Goal: Task Accomplishment & Management: Use online tool/utility

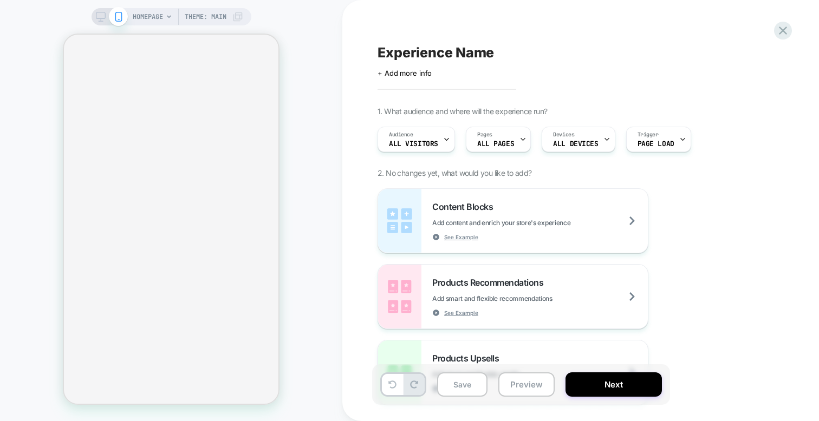
click at [437, 72] on div "+ Add more info" at bounding box center [485, 73] width 217 height 9
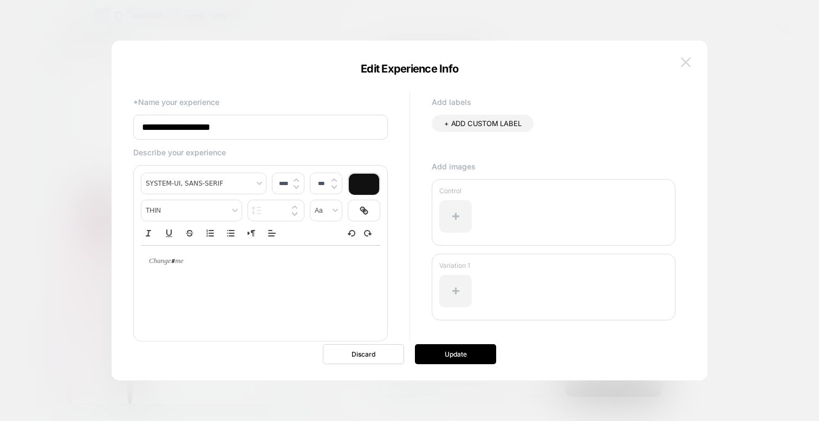
click at [683, 64] on img at bounding box center [686, 61] width 10 height 9
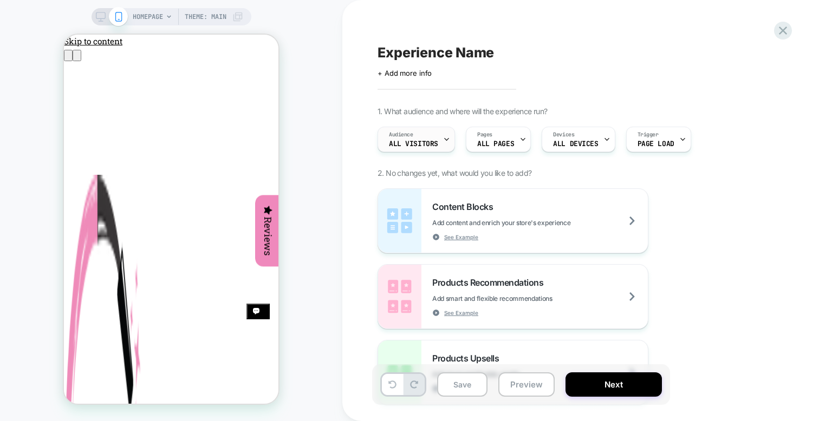
click at [443, 142] on icon at bounding box center [446, 139] width 7 height 7
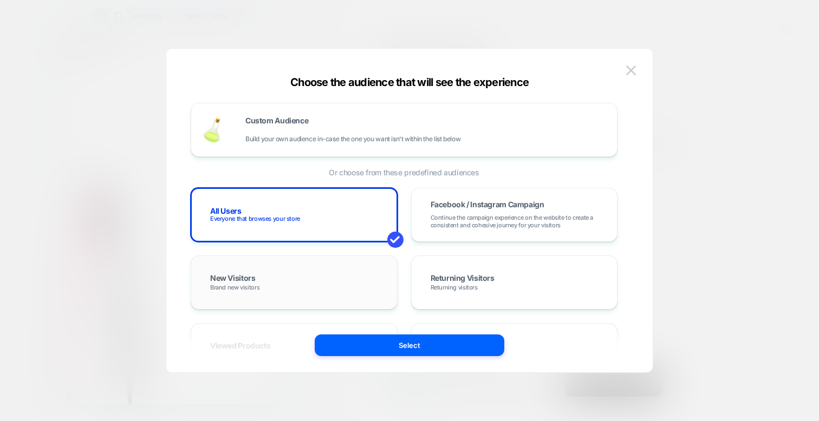
click at [0, 0] on div "New Visitors Brand new visitors" at bounding box center [0, 0] width 0 height 0
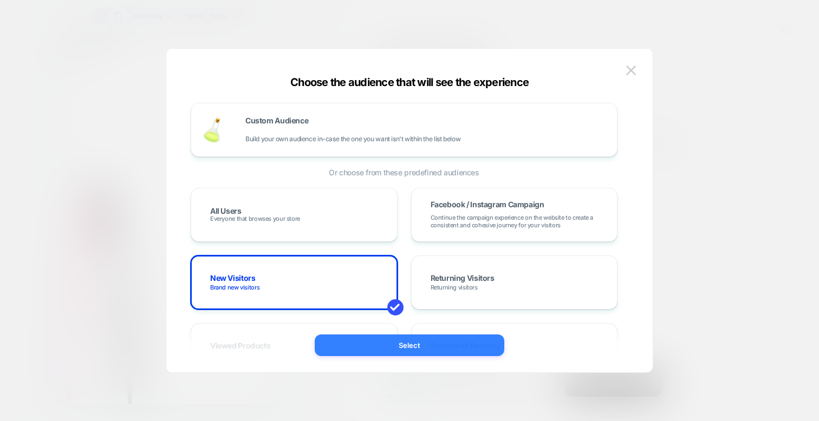
click at [0, 0] on button "Select" at bounding box center [0, 0] width 0 height 0
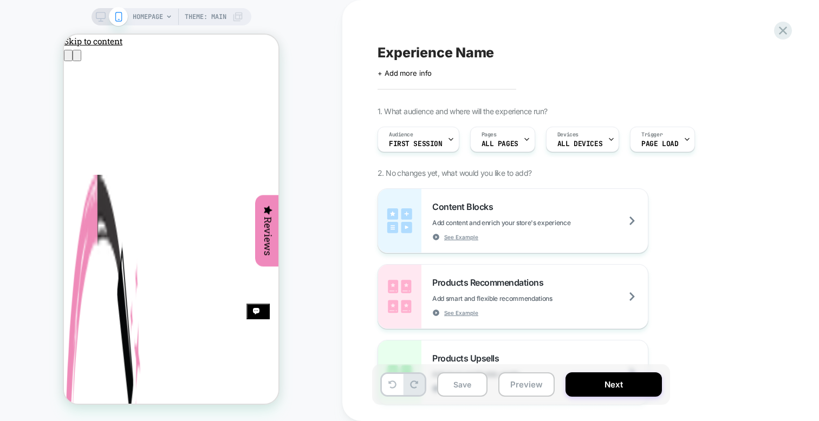
drag, startPoint x: 746, startPoint y: 248, endPoint x: 680, endPoint y: 216, distance: 73.6
click at [4, 23] on div "Content Blocks Add content and enrich your store's experience See Example Produ…" at bounding box center [4, 23] width 0 height 0
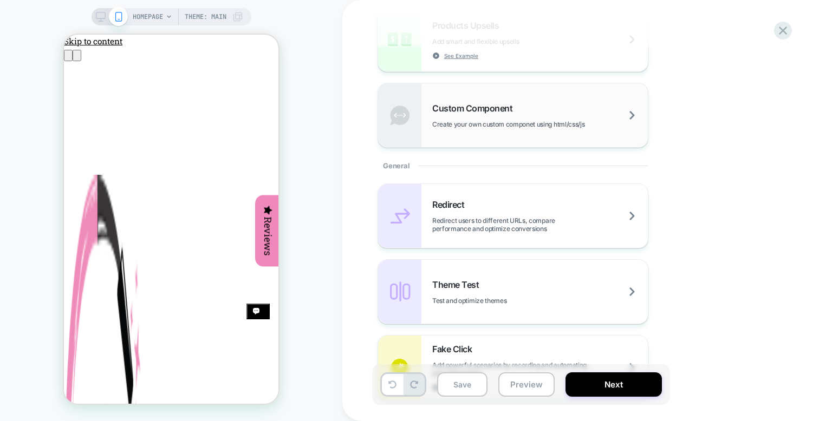
scroll to position [360, 0]
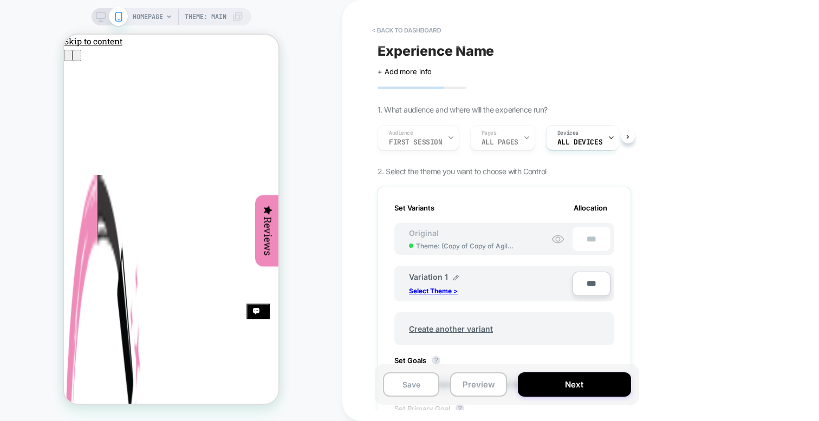
scroll to position [3, 0]
click at [452, 290] on p "Select Theme >" at bounding box center [433, 290] width 49 height 8
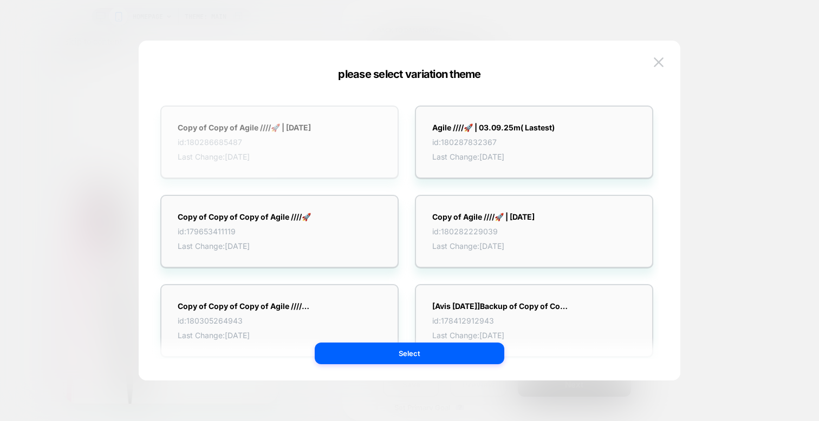
click at [0, 0] on strong "Copy of Copy of Agile ////🚀 | 03.09.25" at bounding box center [0, 0] width 0 height 0
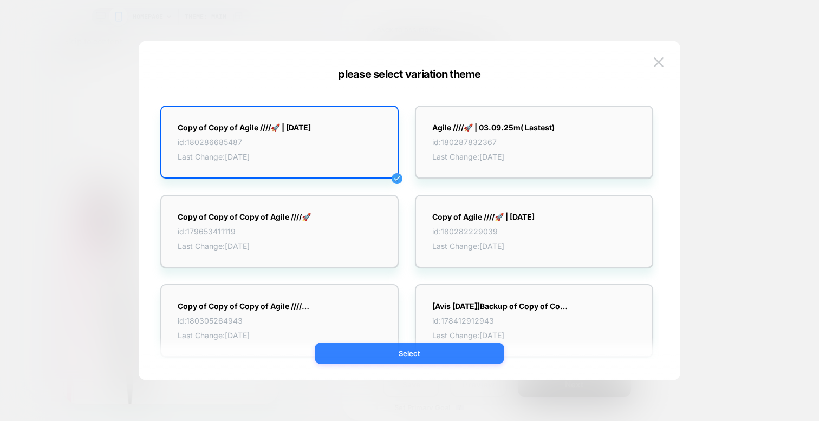
click at [427, 354] on button "Select" at bounding box center [410, 354] width 190 height 22
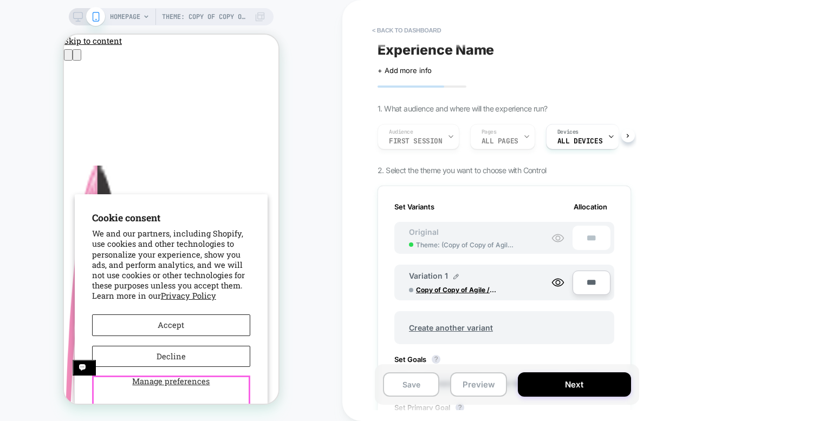
scroll to position [69, 0]
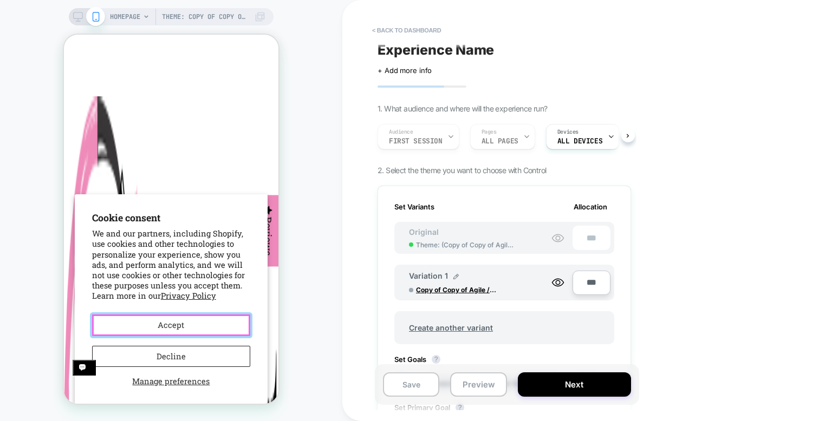
click at [207, 324] on button "Accept" at bounding box center [171, 326] width 158 height 22
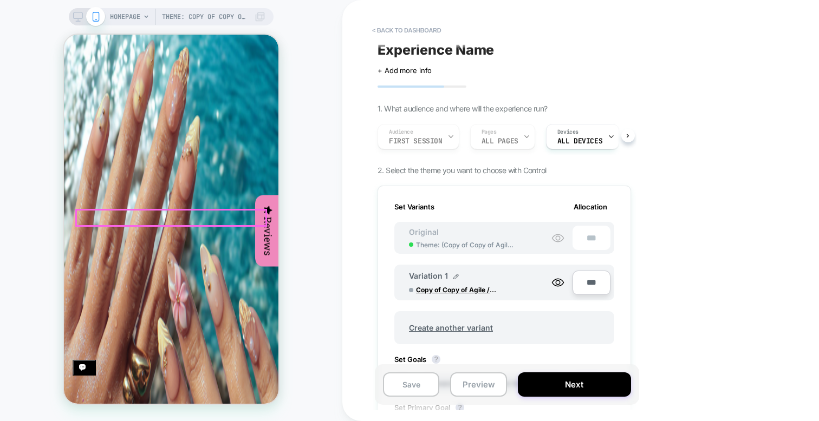
scroll to position [2520, 0]
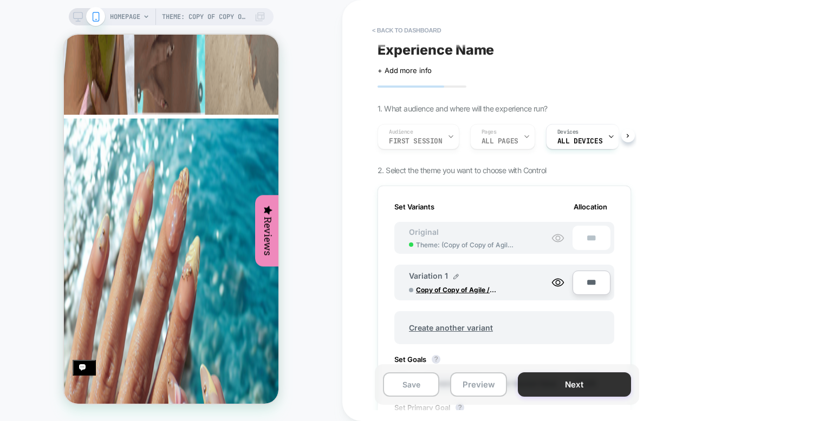
click at [560, 382] on button "Next" at bounding box center [574, 385] width 113 height 24
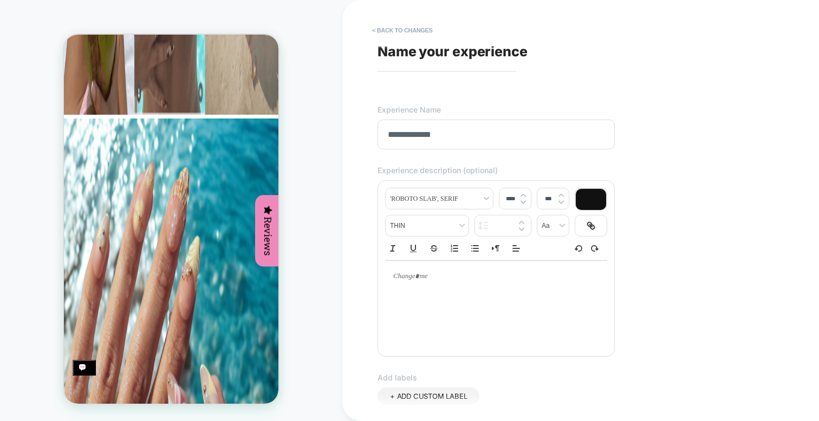
type input "**********"
click at [306, 196] on div "Theme: Copy of Copy of Agile ////🚀 | 03.09.25 HOMEPAGE Theme: Copy of Copy of A…" at bounding box center [171, 211] width 342 height 400
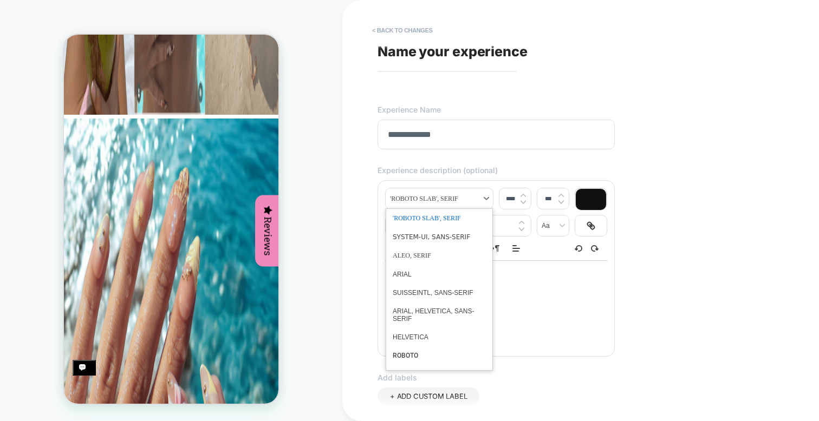
click at [0, 0] on span "font" at bounding box center [0, 0] width 0 height 0
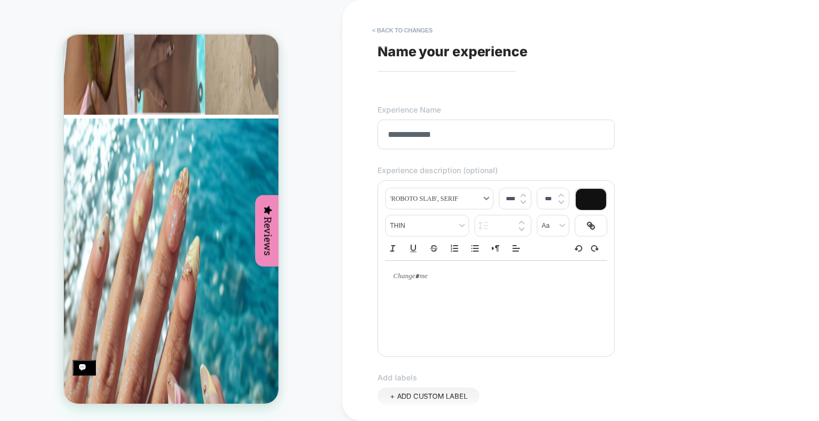
click at [0, 0] on span "font" at bounding box center [0, 0] width 0 height 0
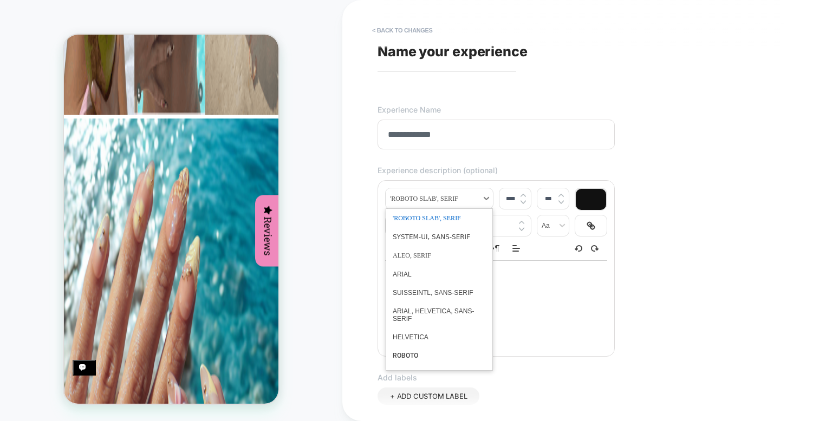
click at [0, 0] on span "font" at bounding box center [0, 0] width 0 height 0
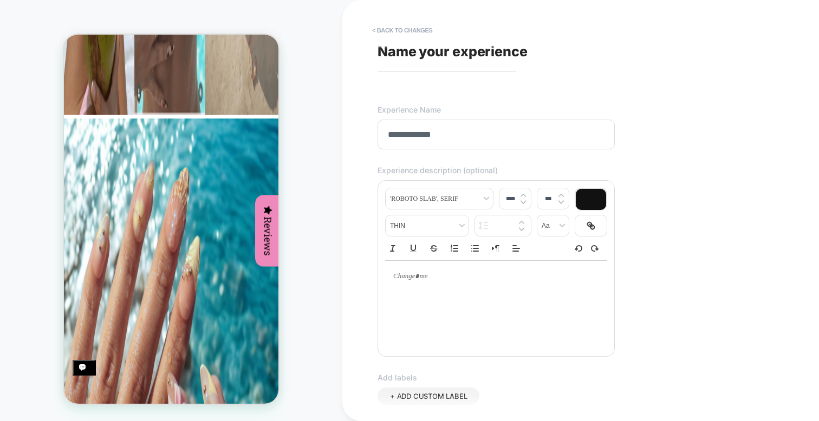
click at [344, 226] on div "**********" at bounding box center [580, 210] width 477 height 421
click at [647, 326] on div "**********" at bounding box center [575, 211] width 406 height 400
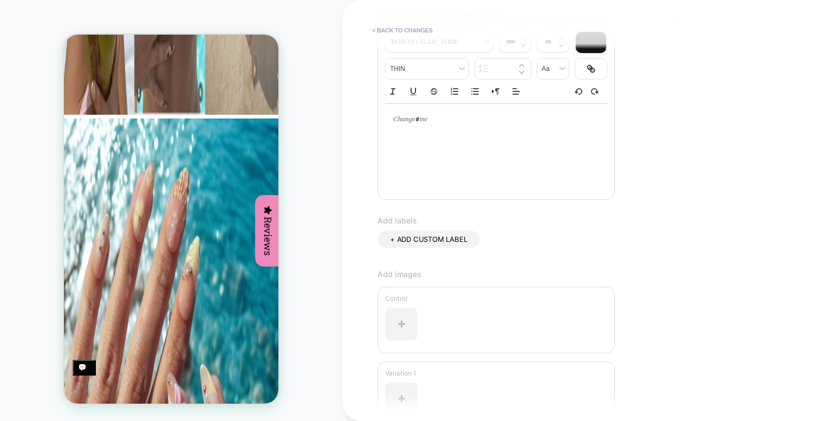
scroll to position [269, 0]
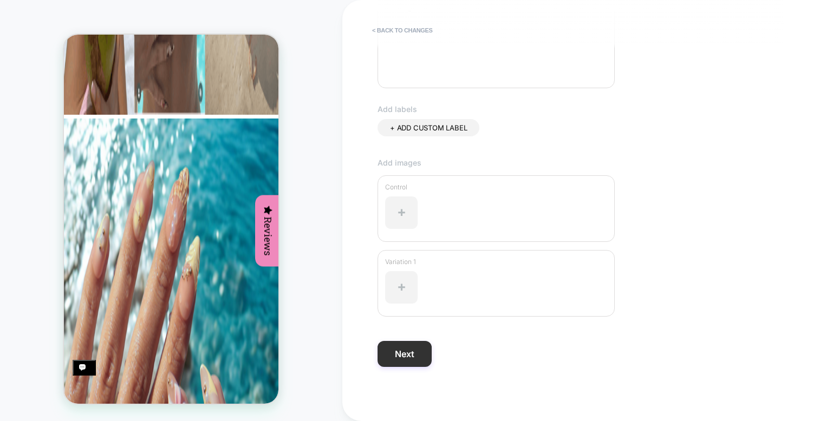
click at [0, 0] on button "Next" at bounding box center [0, 0] width 0 height 0
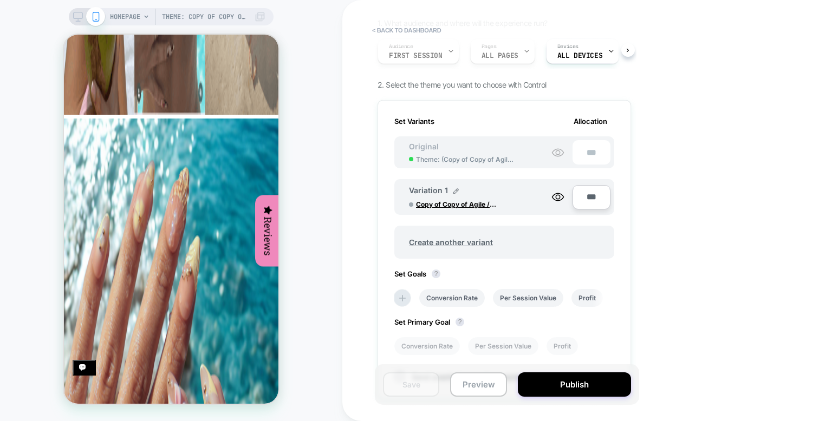
scroll to position [97, 0]
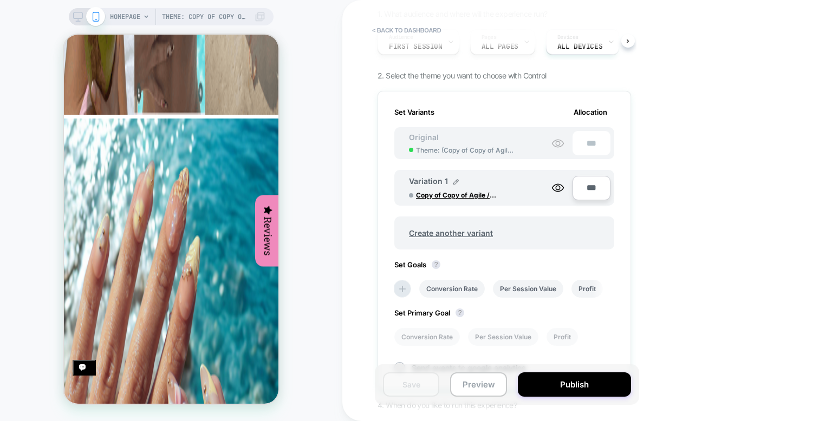
click at [334, 133] on div "Theme: Copy of Copy of Agile ////🚀 | 03.09.25 HOMEPAGE Theme: Copy of Copy of A…" at bounding box center [171, 211] width 342 height 400
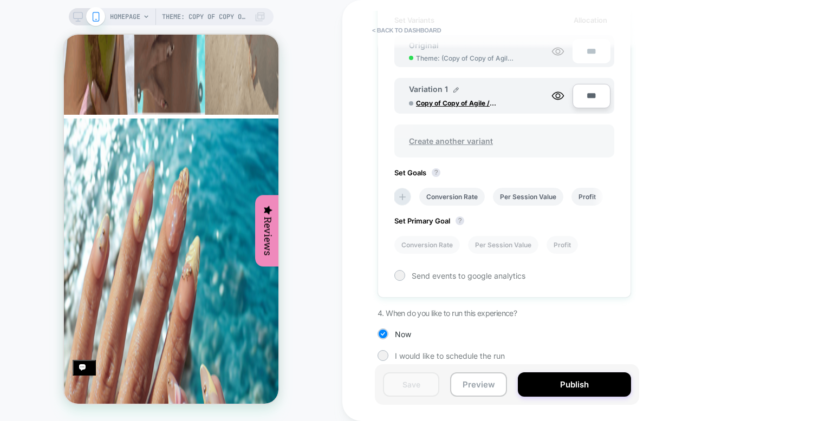
scroll to position [195, 0]
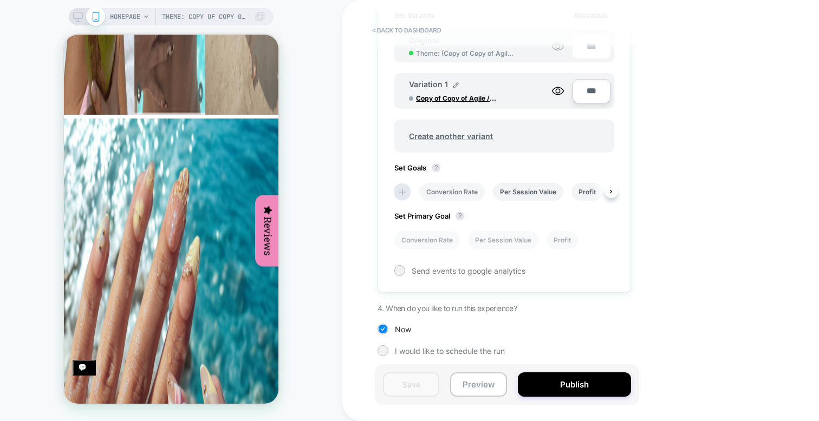
click at [459, 190] on li "Conversion Rate" at bounding box center [452, 192] width 66 height 18
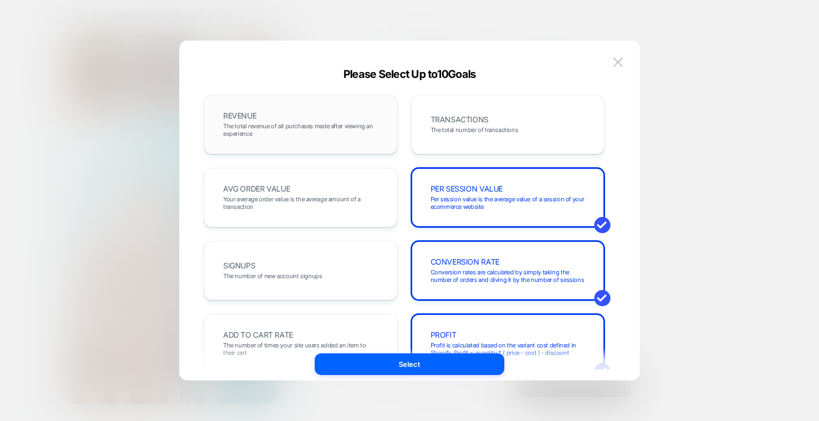
click at [0, 0] on span "The total revenue of all purchases made after viewing an experience" at bounding box center [0, 0] width 0 height 0
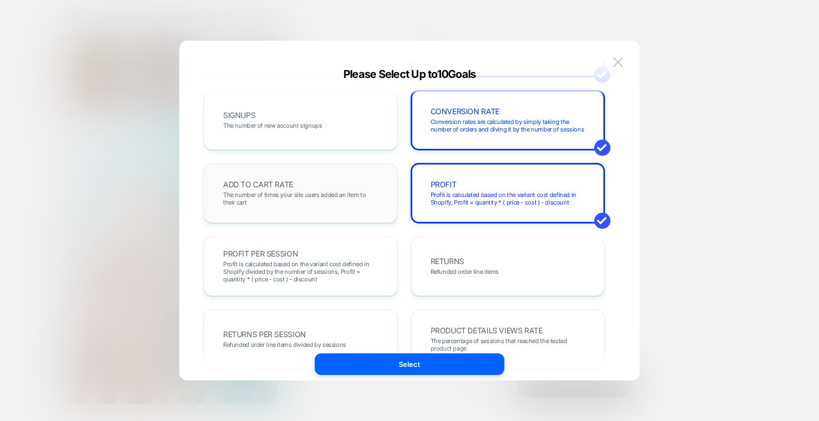
scroll to position [105, 0]
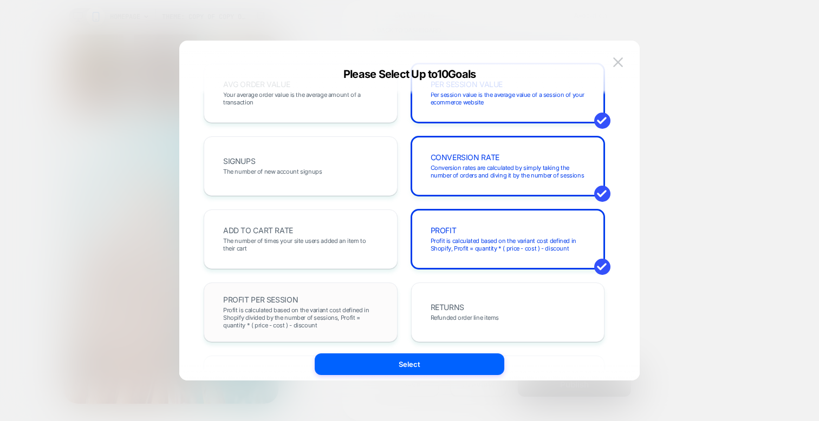
click at [291, 298] on span "PROFIT PER SESSION" at bounding box center [260, 300] width 75 height 8
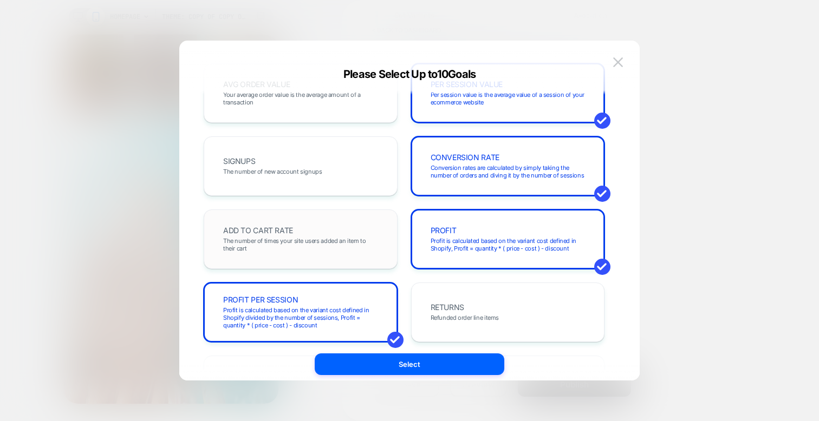
click at [0, 0] on span "The number of times your site users added an item to their cart" at bounding box center [0, 0] width 0 height 0
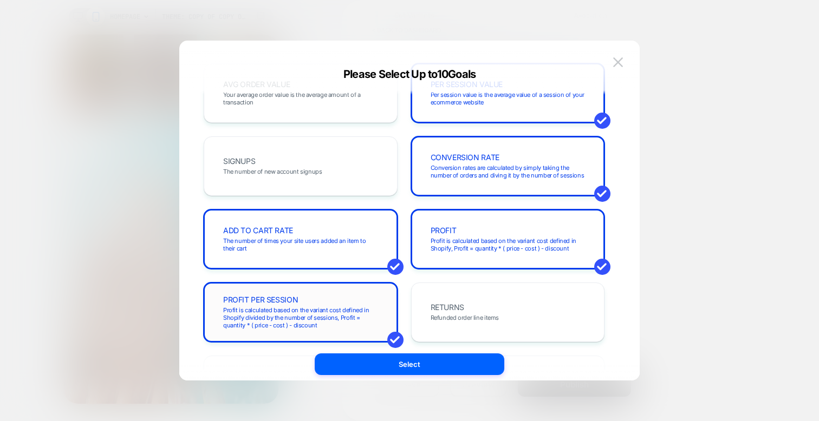
click at [0, 0] on div "PROFIT PER SESSION Profit is calculated based on the variant cost defined in Sh…" at bounding box center [0, 0] width 0 height 0
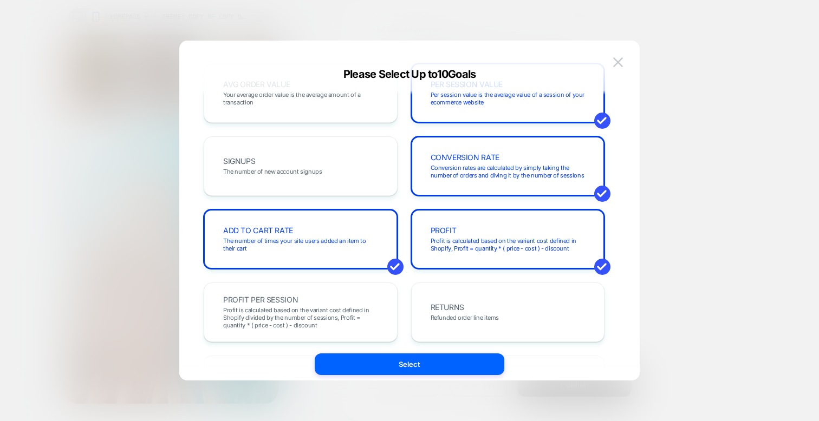
scroll to position [0, 0]
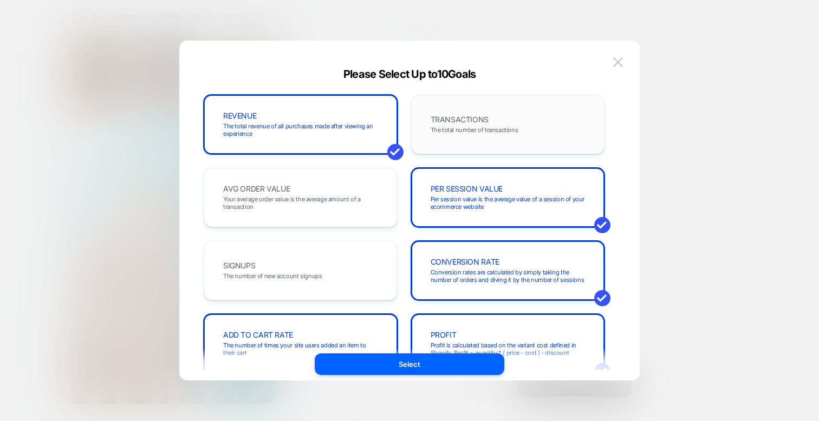
click at [473, 121] on span "TRANSACTIONS" at bounding box center [459, 120] width 58 height 8
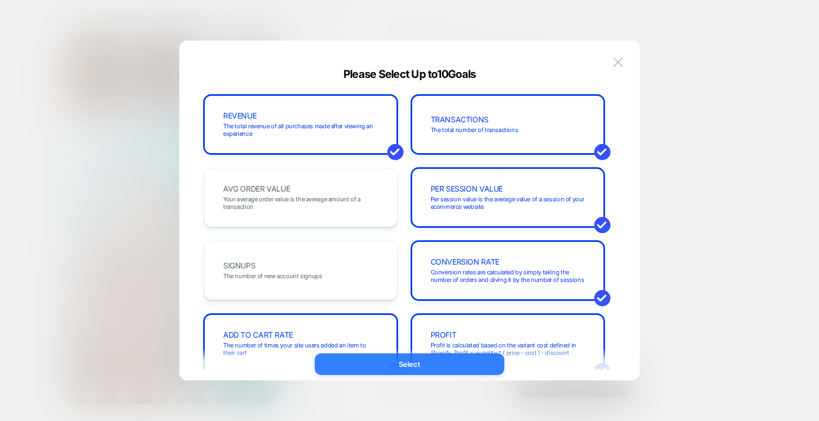
click at [0, 0] on button "Select" at bounding box center [0, 0] width 0 height 0
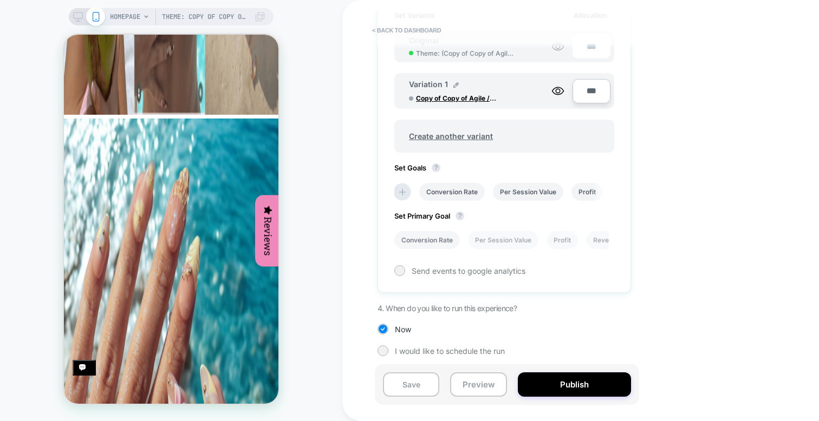
click at [429, 238] on li "Conversion Rate" at bounding box center [427, 240] width 66 height 18
click at [0, 0] on button "Publish" at bounding box center [0, 0] width 0 height 0
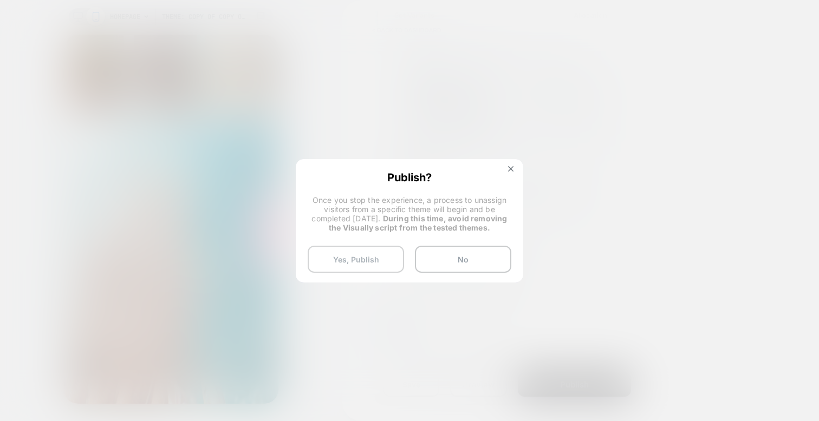
click at [357, 260] on button "Yes, Publish" at bounding box center [356, 259] width 96 height 27
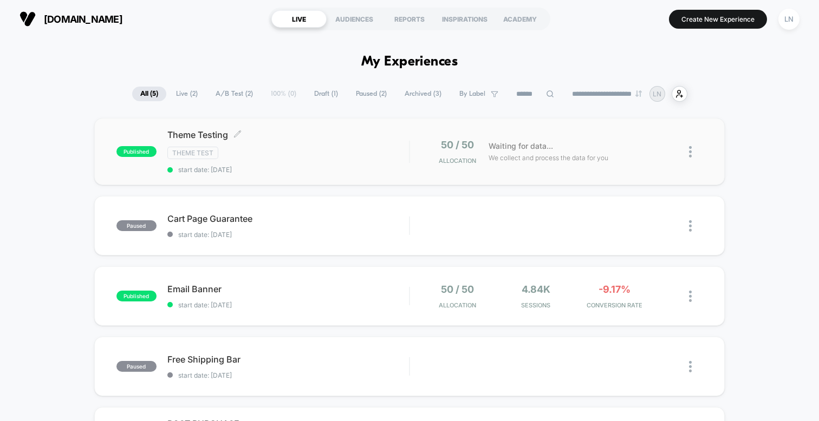
click at [325, 150] on div "Theme Test" at bounding box center [288, 153] width 242 height 12
click at [434, 277] on div "published Email Banner start date: [DATE] 50 / 50 Allocation 4.84k Sessions -9.…" at bounding box center [409, 296] width 630 height 60
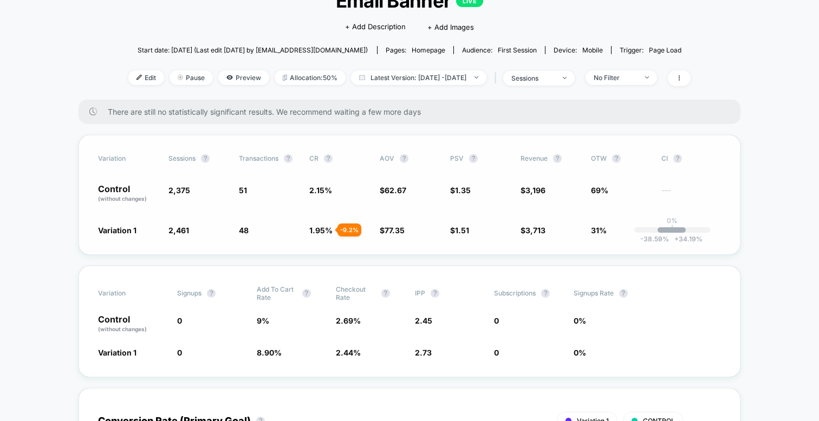
scroll to position [86, 0]
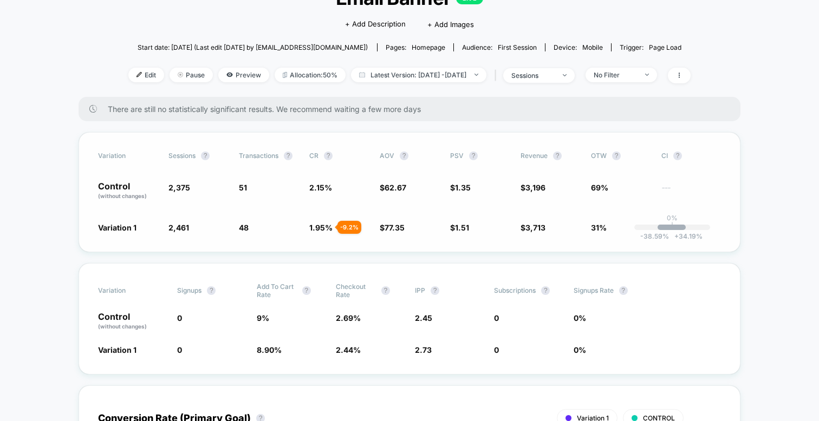
click at [175, 232] on span "2,461 + 3.6 %" at bounding box center [198, 227] width 60 height 11
click at [187, 229] on span "2,461" at bounding box center [178, 227] width 21 height 9
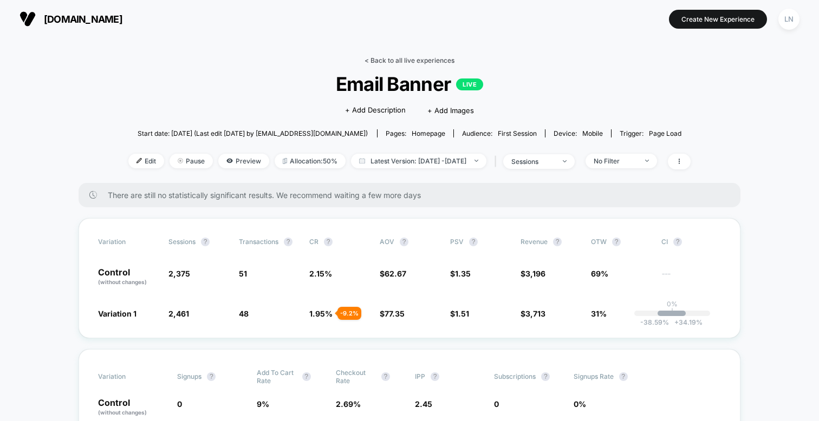
click at [369, 61] on link "< Back to all live experiences" at bounding box center [409, 60] width 90 height 8
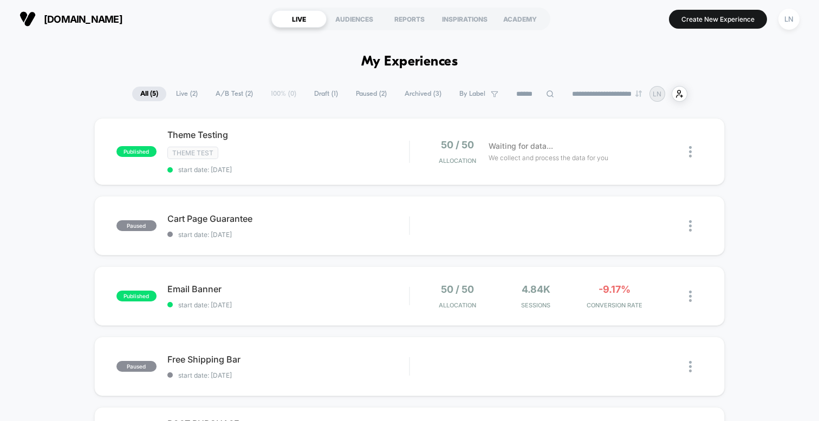
click at [55, 94] on div "**********" at bounding box center [409, 94] width 819 height 16
